Goal: Task Accomplishment & Management: Use online tool/utility

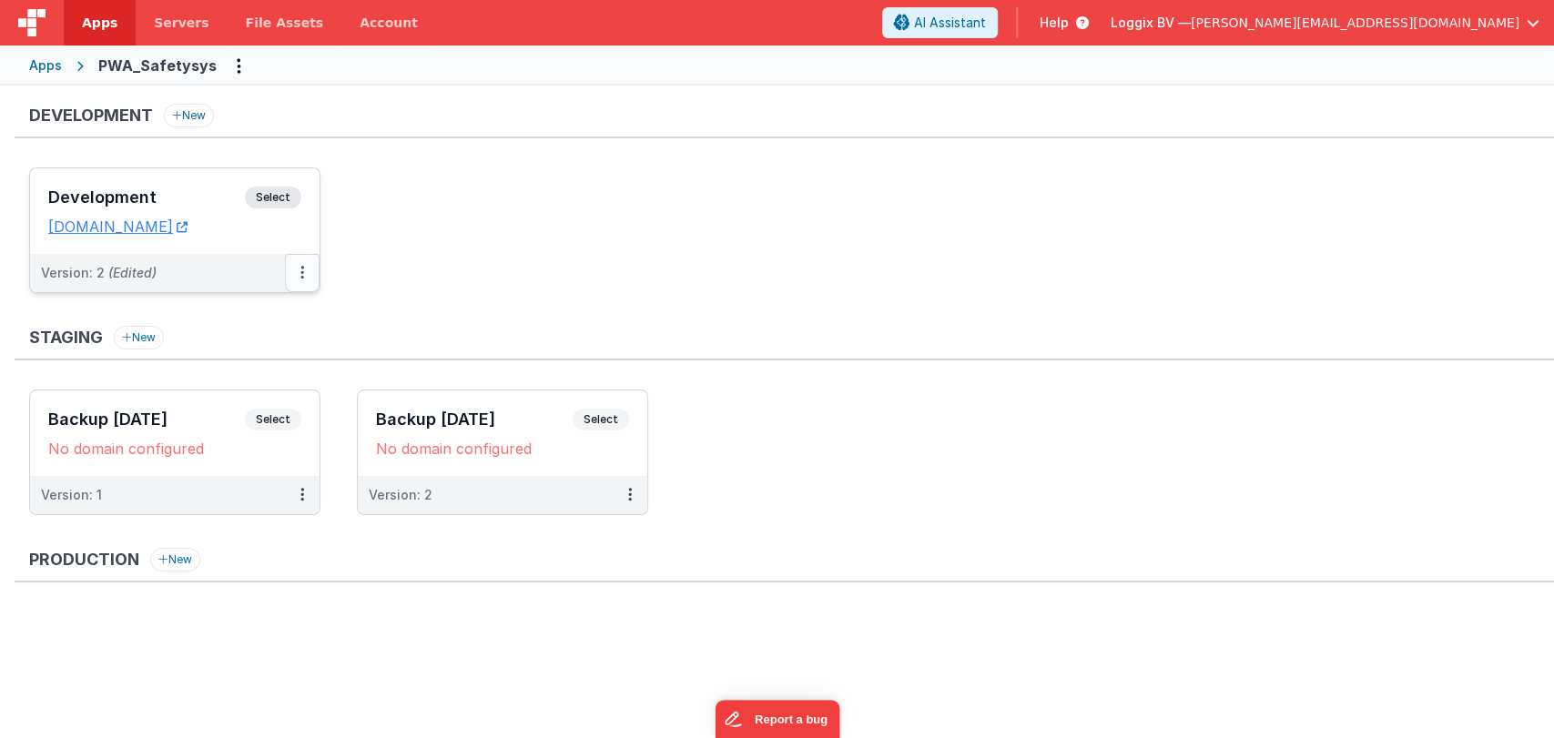
click at [301, 272] on icon at bounding box center [302, 272] width 4 height 1
click at [371, 258] on div at bounding box center [777, 369] width 1554 height 738
click at [301, 273] on icon at bounding box center [302, 272] width 4 height 1
click at [300, 277] on div at bounding box center [777, 369] width 1554 height 738
click at [310, 270] on button at bounding box center [302, 273] width 35 height 38
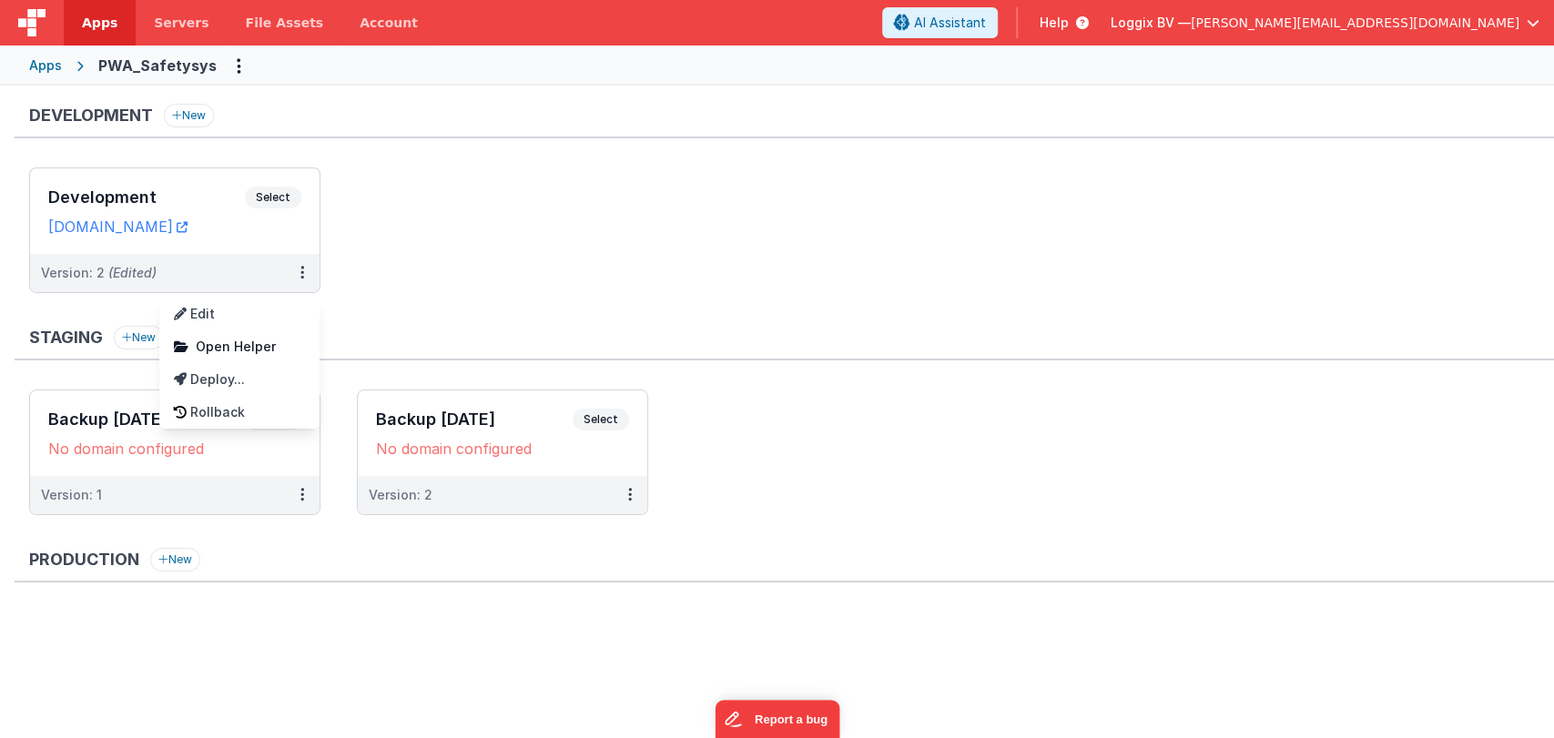
click at [457, 655] on div at bounding box center [777, 369] width 1554 height 738
click at [196, 109] on button "New" at bounding box center [189, 116] width 50 height 24
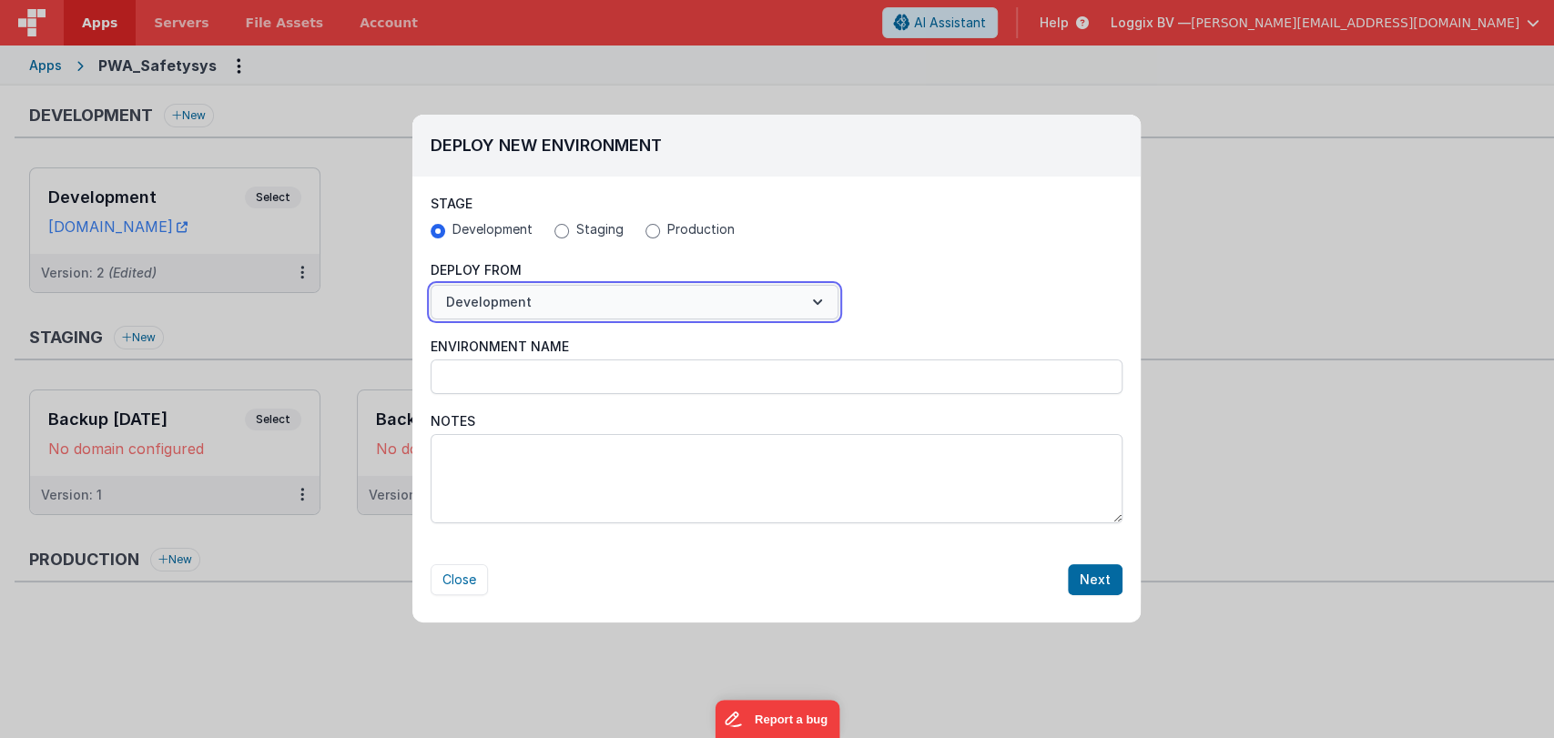
click at [669, 306] on button "Development" at bounding box center [635, 302] width 408 height 35
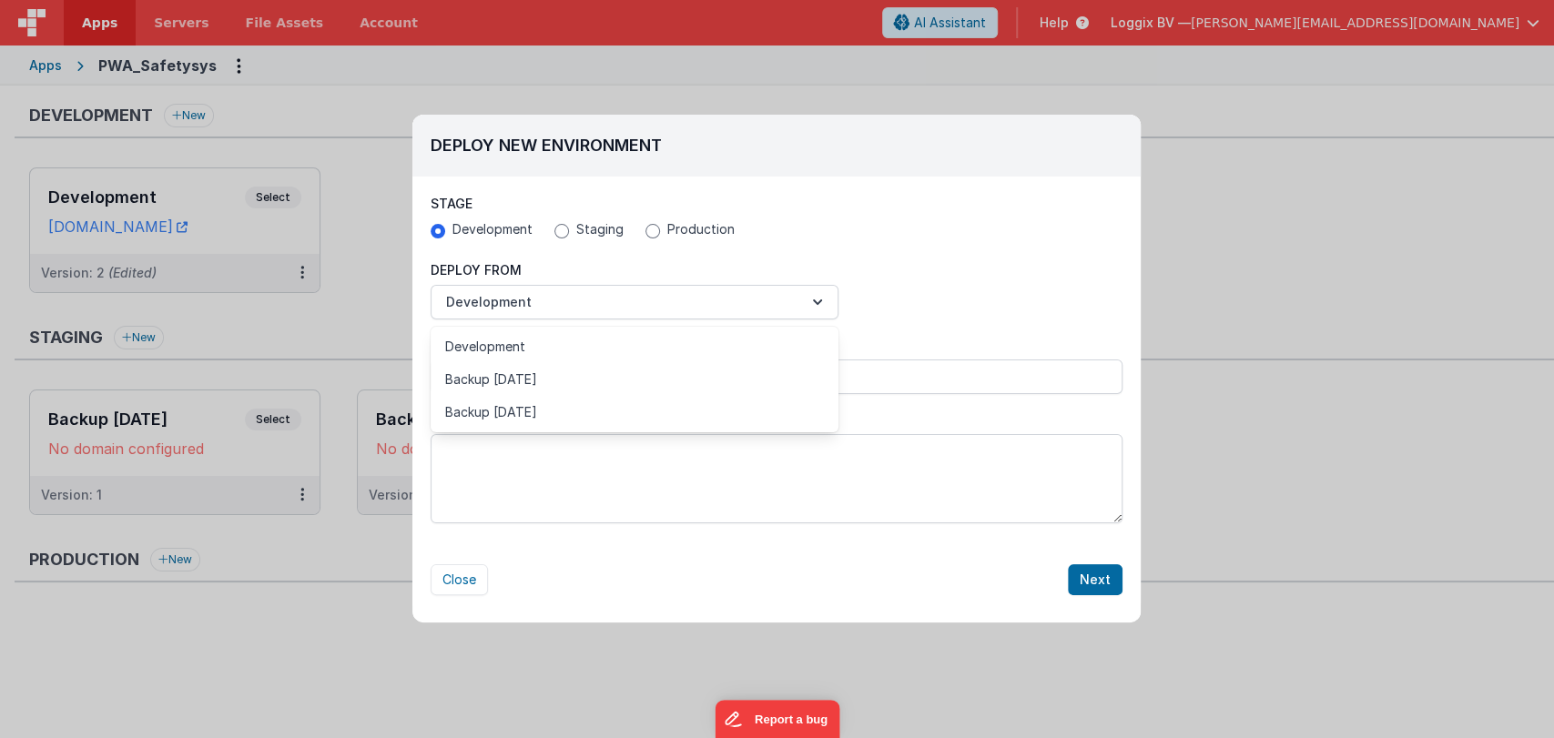
click at [740, 308] on div at bounding box center [777, 369] width 1554 height 738
click at [461, 576] on button "Close" at bounding box center [459, 580] width 57 height 31
radio input "false"
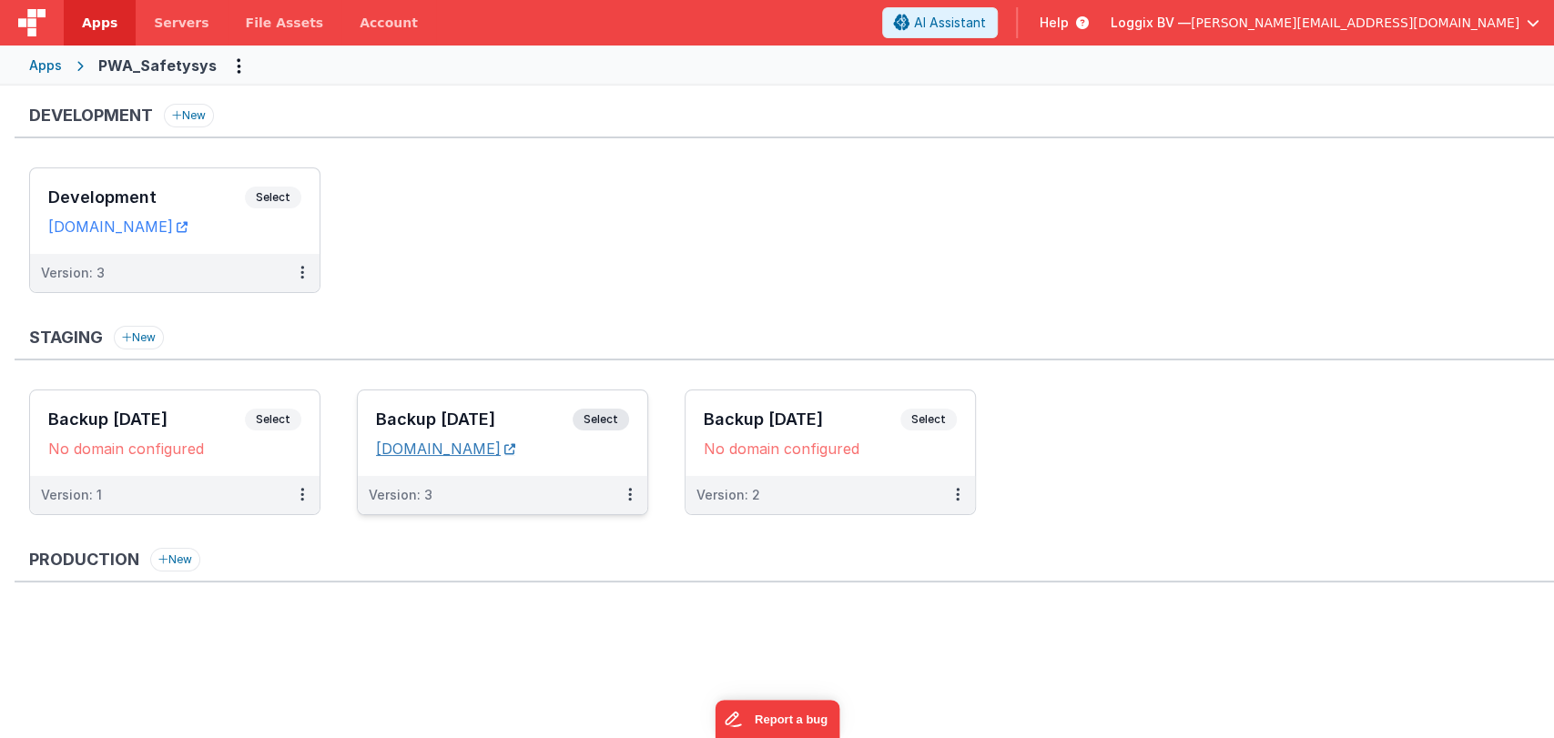
click at [459, 440] on link "[DOMAIN_NAME]" at bounding box center [445, 449] width 139 height 18
click at [137, 198] on h3 "Development" at bounding box center [146, 197] width 197 height 18
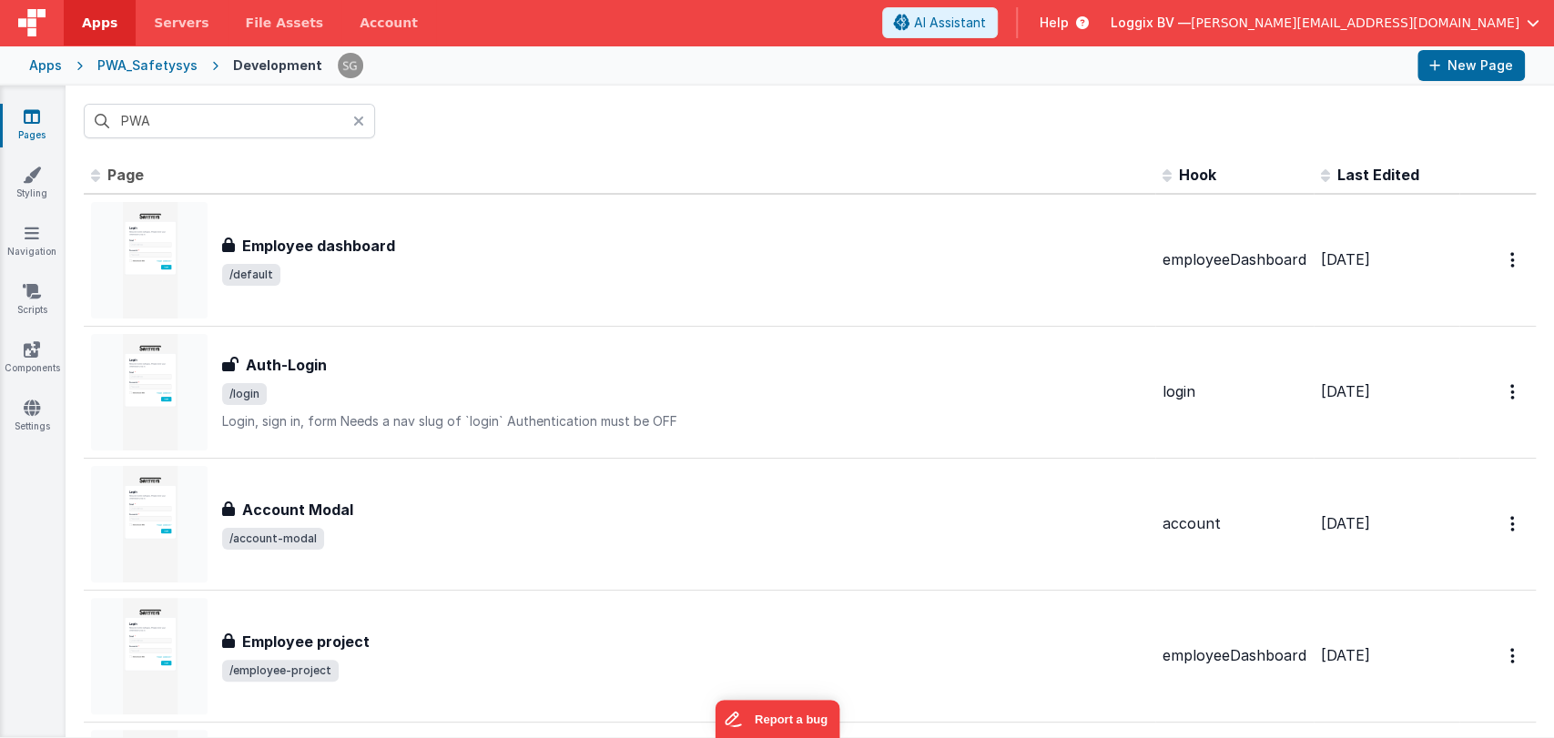
click at [357, 123] on icon at bounding box center [358, 121] width 11 height 15
click at [483, 121] on div at bounding box center [810, 121] width 1489 height 71
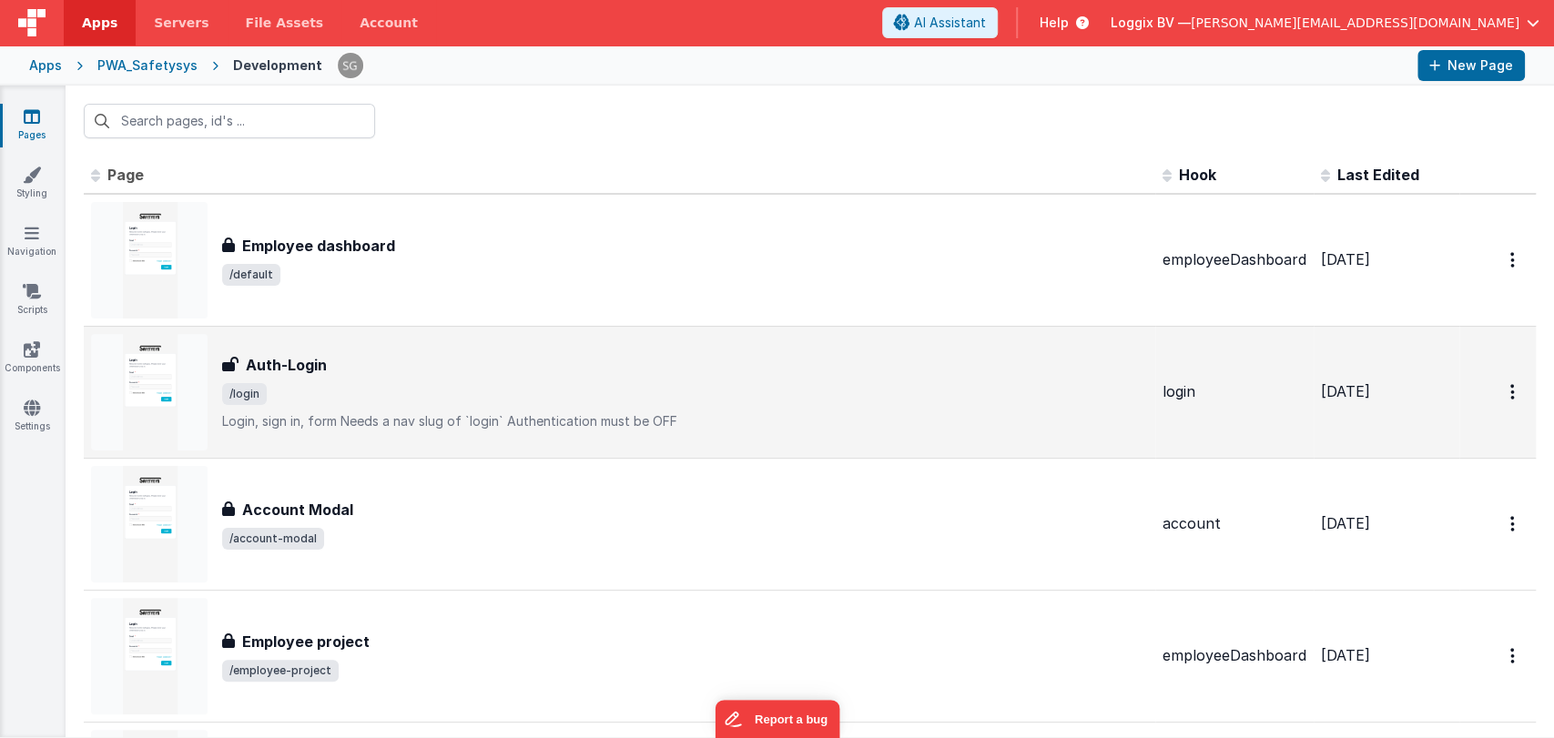
click at [403, 367] on div "Auth-Login" at bounding box center [685, 365] width 926 height 22
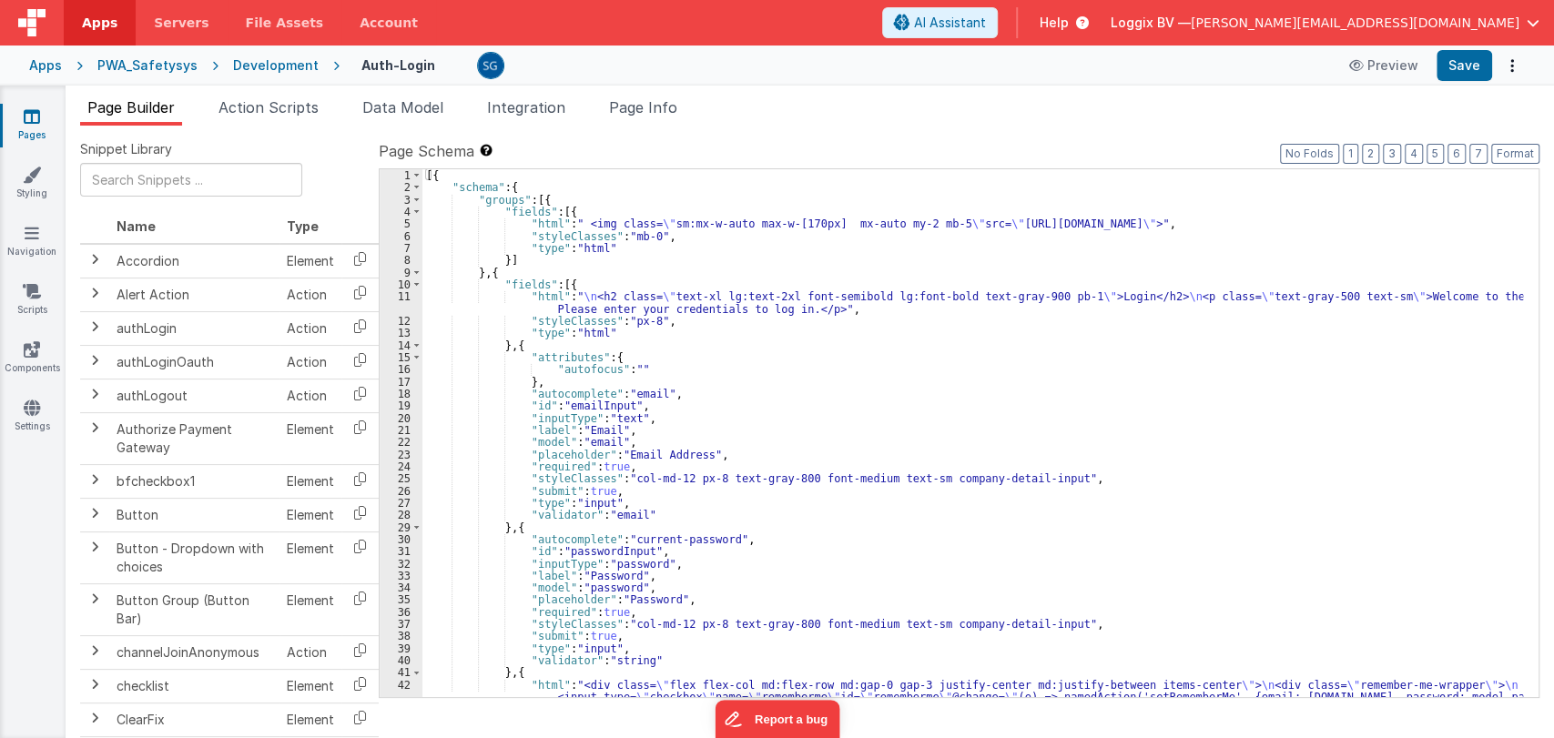
click at [736, 358] on div "[{ "schema" : { "groups" : [{ "fields" : [{ "html" : " <img class= \" sm:mx-w-a…" at bounding box center [972, 463] width 1101 height 589
click at [705, 397] on div "[{ "schema" : { "groups" : [{ "fields" : [{ "html" : " <img class= \" sm:mx-w-a…" at bounding box center [972, 463] width 1101 height 589
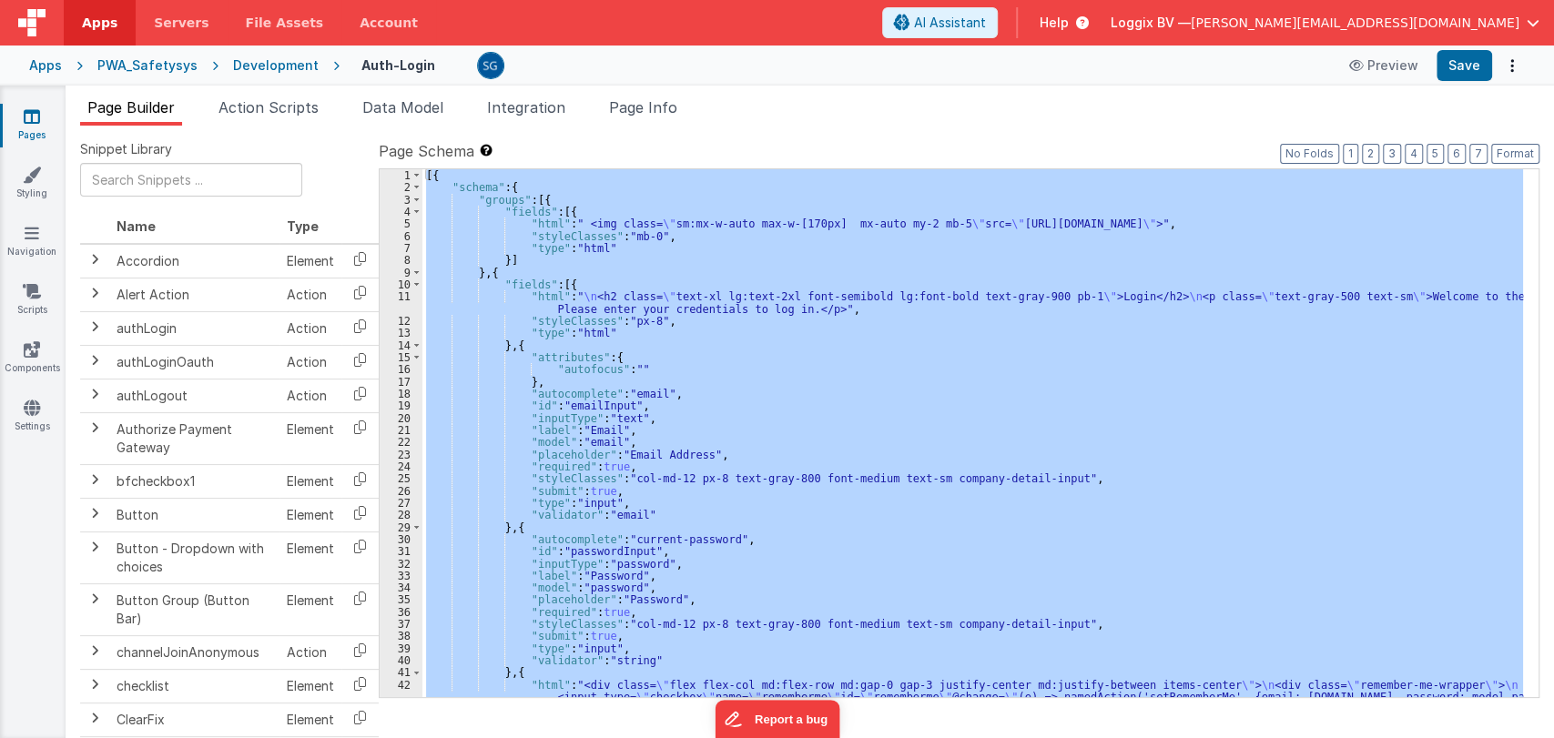
click at [902, 379] on div "[{ "schema" : { "groups" : [{ "fields" : [{ "html" : " <img class= \" sm:mx-w-a…" at bounding box center [972, 433] width 1101 height 528
